Goal: Transaction & Acquisition: Obtain resource

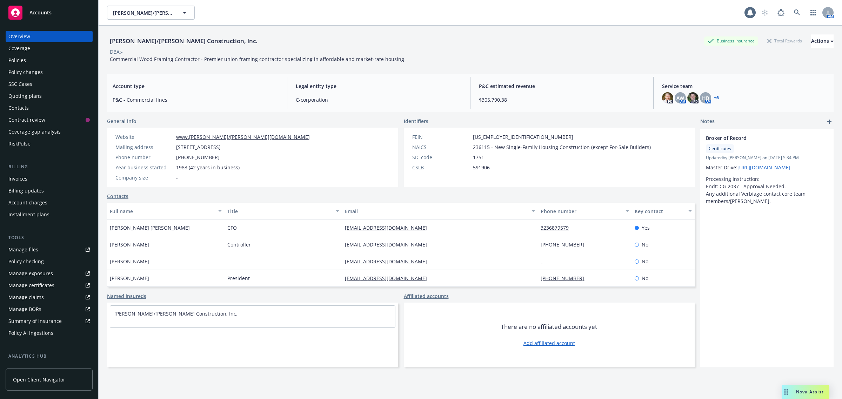
click at [38, 104] on div "Contacts" at bounding box center [48, 107] width 81 height 11
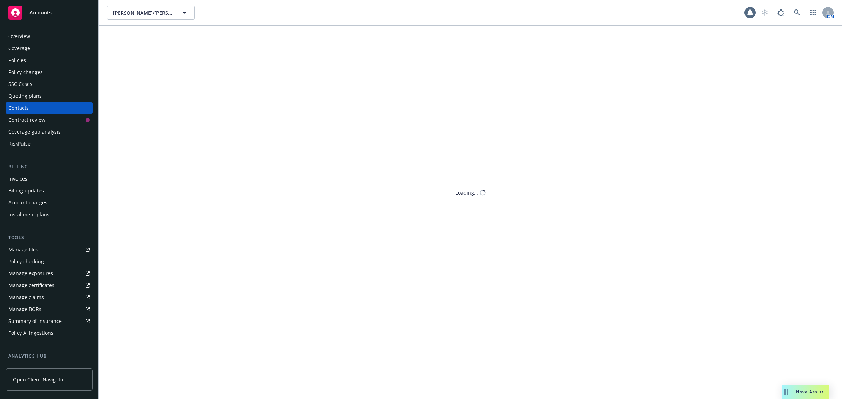
click at [40, 87] on div "SSC Cases" at bounding box center [48, 84] width 81 height 11
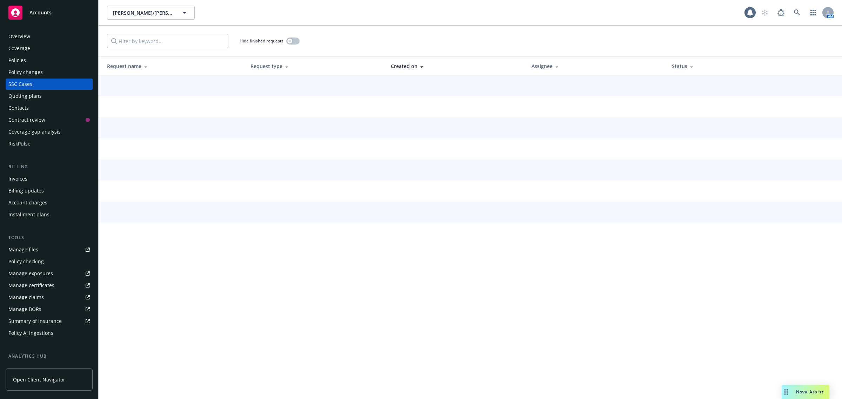
click at [41, 95] on div "Quoting plans" at bounding box center [48, 96] width 81 height 11
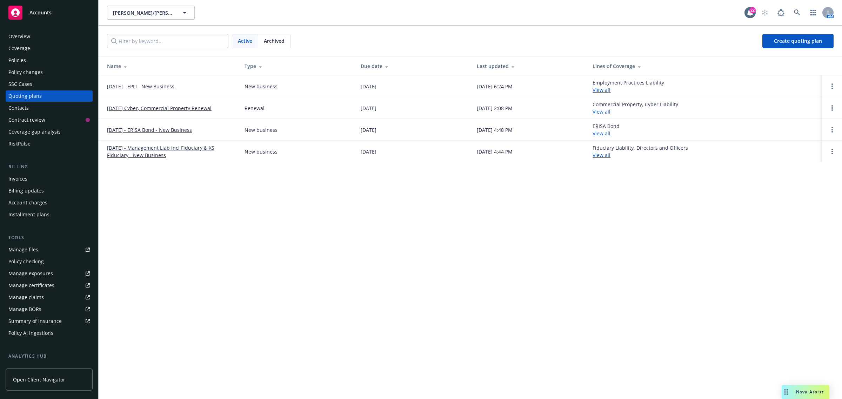
click at [173, 110] on link "[DATE] Cyber, Commercial Property Renewal" at bounding box center [159, 108] width 105 height 7
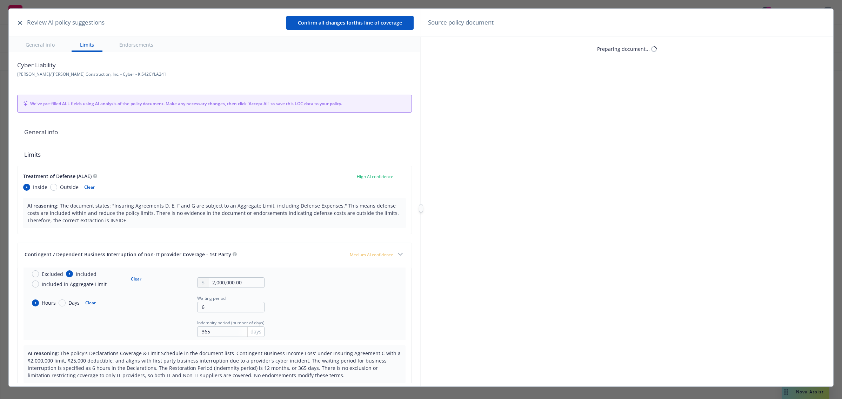
click at [18, 22] on icon "button" at bounding box center [20, 23] width 4 height 4
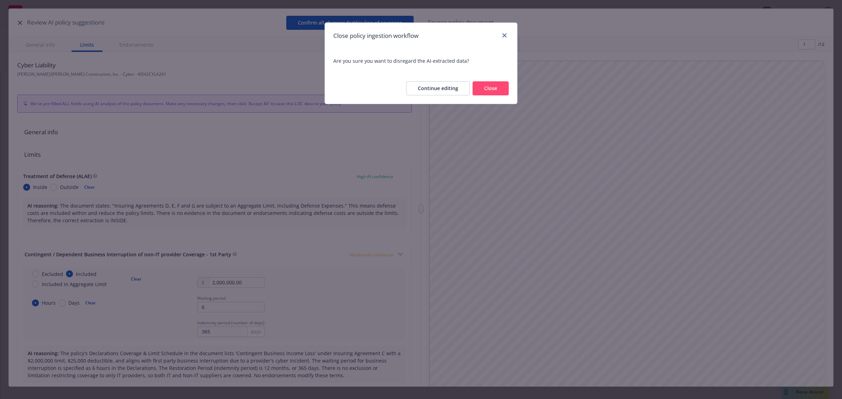
click at [481, 85] on button "Close" at bounding box center [491, 88] width 36 height 14
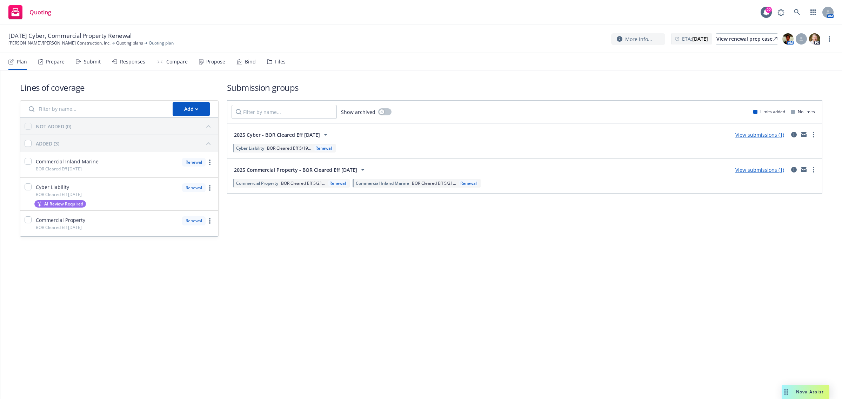
click at [262, 62] on div "Plan Prepare Submit Responses Compare Propose Bind Files" at bounding box center [146, 61] width 277 height 17
click at [270, 65] on div "Files" at bounding box center [276, 61] width 19 height 17
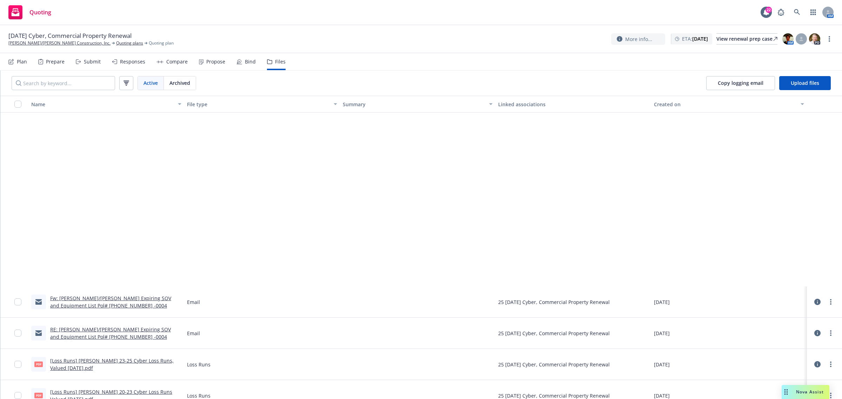
scroll to position [395, 0]
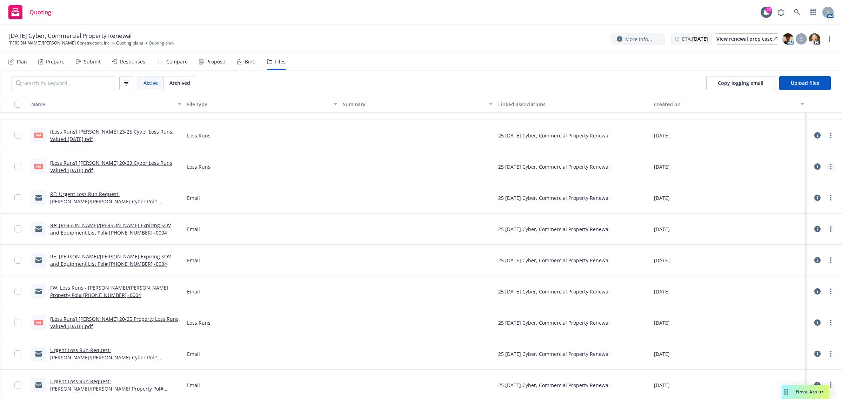
click at [830, 168] on icon "more" at bounding box center [830, 167] width 1 height 6
click at [807, 195] on link "Download" at bounding box center [794, 195] width 70 height 14
click at [827, 135] on link "more" at bounding box center [831, 135] width 8 height 8
click at [800, 161] on link "Download" at bounding box center [794, 165] width 70 height 14
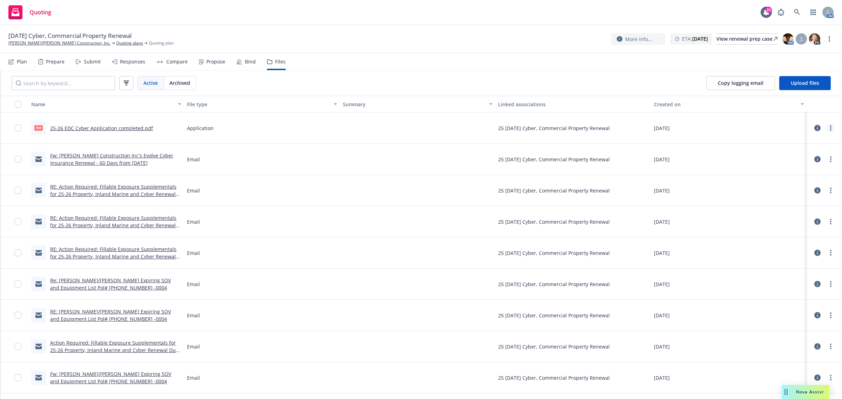
click at [827, 129] on link "more" at bounding box center [831, 128] width 8 height 8
click at [795, 153] on link "Download" at bounding box center [794, 157] width 70 height 14
